Goal: Navigation & Orientation: Find specific page/section

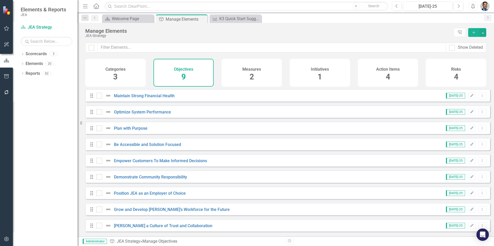
scroll to position [3, 0]
click at [38, 26] on link "Scorecard JEA Strategy" at bounding box center [47, 28] width 52 height 6
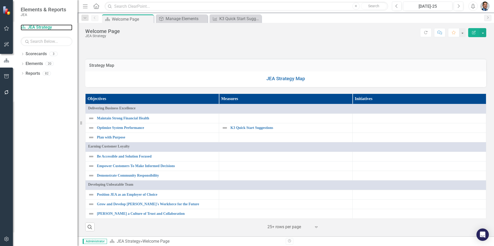
scroll to position [335, 0]
click at [22, 53] on icon "Dropdown" at bounding box center [23, 54] width 4 height 3
click at [33, 64] on link "JEA Strategy" at bounding box center [52, 64] width 49 height 6
click at [31, 90] on link "Reports" at bounding box center [33, 93] width 14 height 6
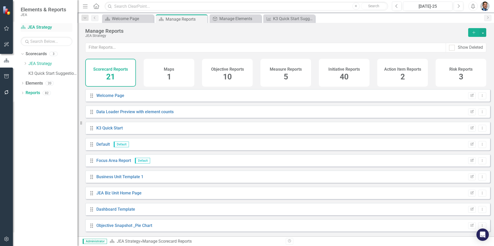
click at [33, 25] on link "Scorecard JEA Strategy" at bounding box center [47, 28] width 52 height 6
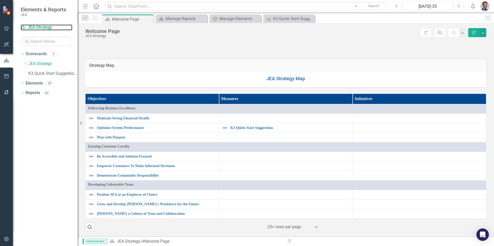
scroll to position [413, 0]
click at [27, 64] on icon "Dropdown" at bounding box center [25, 63] width 4 height 3
click at [44, 72] on link "Finance" at bounding box center [56, 74] width 44 height 6
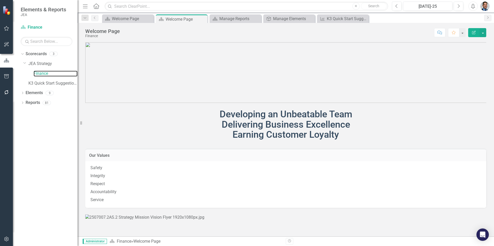
scroll to position [206, 0]
click at [24, 55] on div "Dropdown" at bounding box center [23, 54] width 4 height 3
click at [24, 55] on icon "Dropdown" at bounding box center [23, 54] width 4 height 3
click at [34, 63] on link "JEA Strategy" at bounding box center [52, 64] width 49 height 6
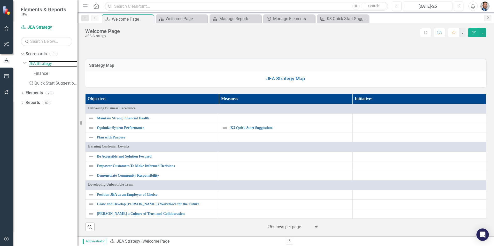
scroll to position [413, 0]
click at [28, 91] on link "Elements" at bounding box center [34, 93] width 17 height 6
